Goal: Task Accomplishment & Management: Manage account settings

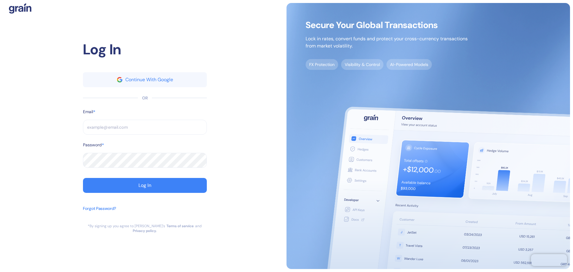
click at [130, 131] on input "text" at bounding box center [145, 127] width 124 height 15
paste input "[EMAIL_ADDRESS][DOMAIN_NAME]"
type input "[EMAIL_ADDRESS][DOMAIN_NAME]"
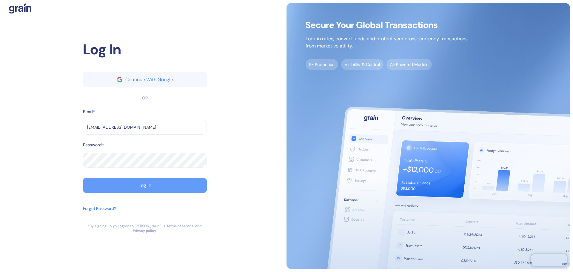
click at [137, 191] on button "Log In" at bounding box center [145, 185] width 124 height 15
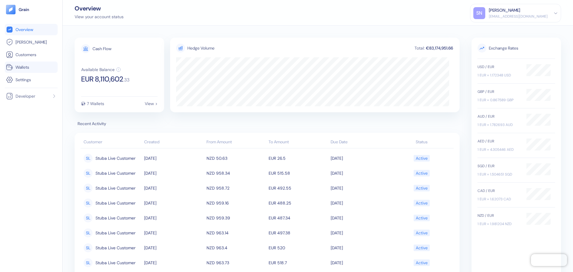
click at [24, 69] on span "Wallets" at bounding box center [23, 67] width 14 height 6
